Goal: Navigation & Orientation: Find specific page/section

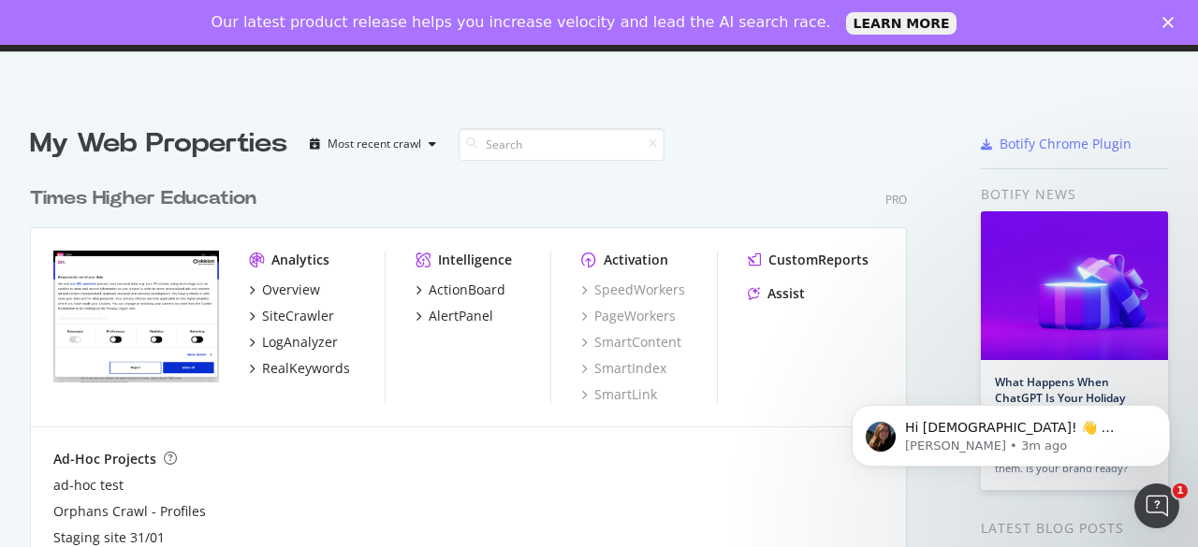
click at [674, 547] on html "Welcome back, [PERSON_NAME] ! Botify Academy Knowledge Base Organizations [PERS…" at bounding box center [599, 273] width 1198 height 547
